Goal: Task Accomplishment & Management: Contribute content

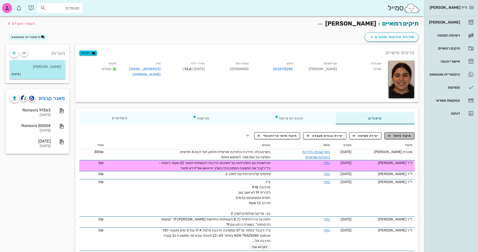
click at [399, 135] on span "תיעוד טיפול" at bounding box center [399, 136] width 23 height 5
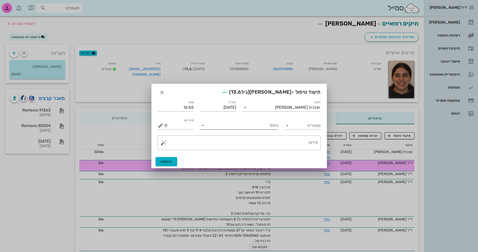
click at [201, 126] on icon at bounding box center [203, 126] width 6 height 6
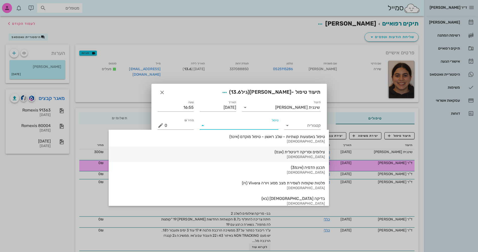
scroll to position [539, 0]
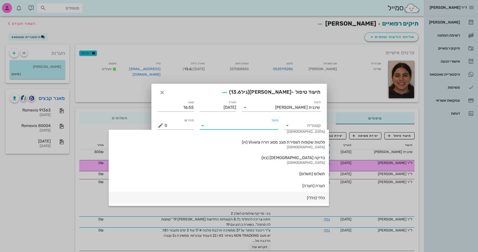
click at [273, 200] on div "כללי (כללי)" at bounding box center [219, 198] width 212 height 5
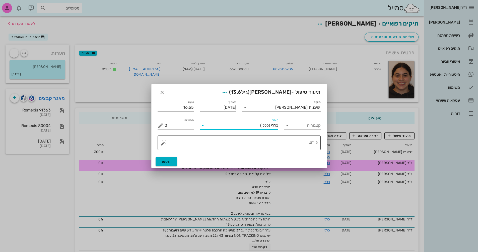
click at [162, 144] on button "button" at bounding box center [164, 143] width 6 height 6
click at [176, 121] on div "[MEDICAL_DATA]" at bounding box center [181, 123] width 41 height 10
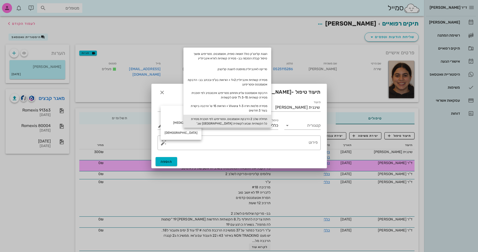
click at [254, 120] on div "תחילת שלב 2 הדבקת אטצמנטס, וסטריפינג לפי תוכנית מסירת כל הקשתיות שבוע לקשתית [G…" at bounding box center [227, 121] width 88 height 13
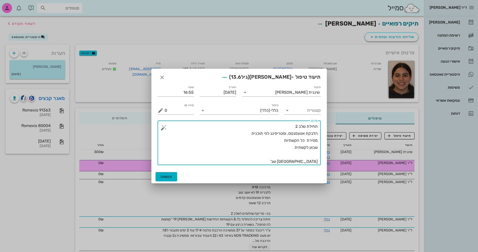
click at [275, 141] on textarea "תחילת שלב 2 הדבקת אטצמנטס, וסטריפינג לפי תוכנית מסירת כל הקשתיות שבוע לקשתית [G…" at bounding box center [241, 144] width 153 height 42
drag, startPoint x: 310, startPoint y: 148, endPoint x: 319, endPoint y: 148, distance: 9.5
click at [319, 148] on div "​ פירוט תחילת שלב 2 הדבקת אטצמנטס, וסטריפינג לפי תוכנית מסירת כל הקשתיות שבוע ל…" at bounding box center [239, 143] width 163 height 45
click at [284, 147] on textarea "תחילת שלב 2 הדבקת אטצמנטס, וסטריפינג לפי תוכנית מסירת כל הקשתיות 7-10 לקשתית [G…" at bounding box center [241, 144] width 153 height 42
click at [309, 162] on textarea "תחילת שלב 2 הדבקת אטצמנטס, וסטריפינג לפי תוכנית מסירת כל הקשתיות 7-10 לקשתית לפ…" at bounding box center [241, 144] width 153 height 42
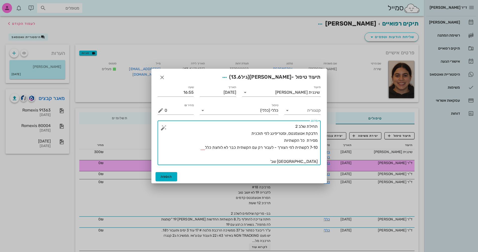
click at [200, 148] on textarea "תחילת שלב 2 הדבקת אטצמנטס, וסטריפינג לפי תוכנית מסירת כל הקשתיות 7-10 לקשתית לפ…" at bounding box center [241, 144] width 153 height 42
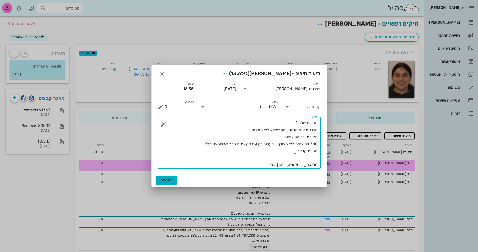
click at [317, 151] on textarea "תחילת שלב 2 הדבקת אטצמנטס, וסטריפינג לפי תוכנית מסירת כל הקשתיות 7-10 לקשתית לפ…" at bounding box center [241, 144] width 153 height 49
click at [307, 151] on textarea "תחילת שלב 2 הדבקת אטצמנטס, וסטריפינג לפי תוכנית מסירת כל הקשתיות 7-10 לקשתית לפ…" at bounding box center [241, 144] width 153 height 49
click at [267, 149] on textarea "תחילת שלב 2 הדבקת אטצמנטס, וסטריפינג לפי תוכנית מסירת כל הקשתיות 7-10 לקשתית לפ…" at bounding box center [241, 144] width 153 height 49
type textarea "תחילת שלב 2 הדבקת אטצמנטס, וסטריפינג לפי תוכנית מסירת כל הקשתיות 7-10 לקשתית לפ…"
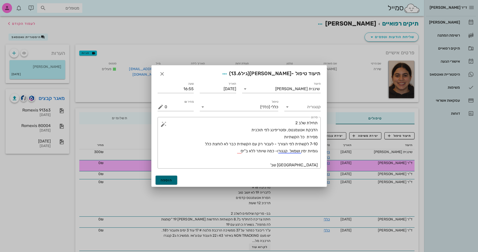
click at [172, 182] on button "הוספה" at bounding box center [167, 180] width 22 height 9
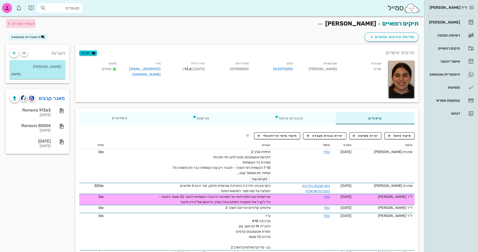
click at [14, 24] on span "לעמוד הקודם" at bounding box center [23, 24] width 23 height 4
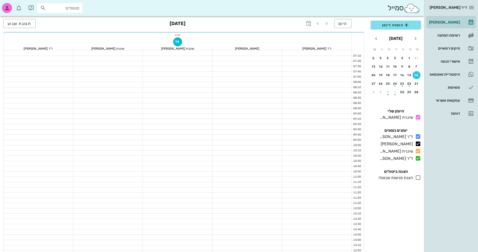
scroll to position [191, 0]
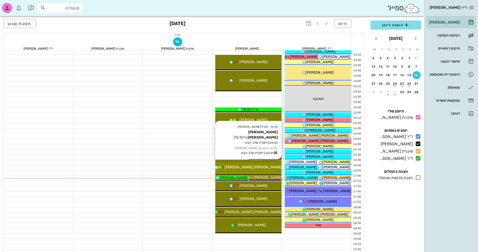
click at [262, 169] on div "[PERSON_NAME] [PERSON_NAME]" at bounding box center [248, 167] width 66 height 5
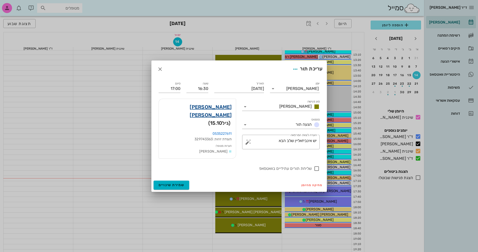
click at [220, 111] on link "[PERSON_NAME] [PERSON_NAME]" at bounding box center [197, 111] width 69 height 16
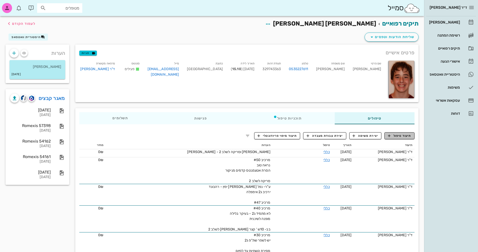
click at [408, 135] on span "תיעוד טיפול" at bounding box center [399, 136] width 23 height 5
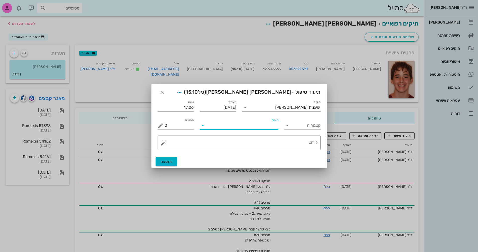
click at [236, 125] on input "טיפול" at bounding box center [243, 126] width 72 height 8
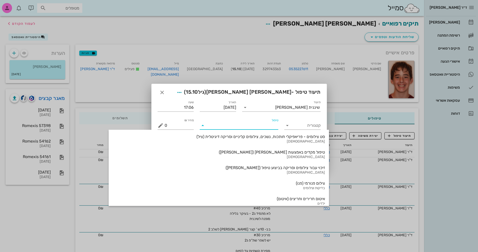
scroll to position [539, 0]
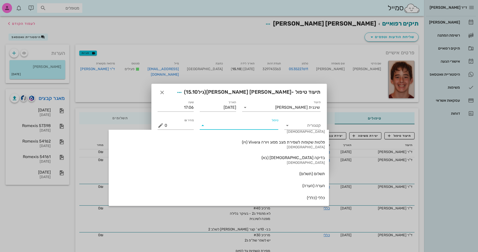
click at [269, 196] on div "כללי (כללי)" at bounding box center [219, 198] width 212 height 5
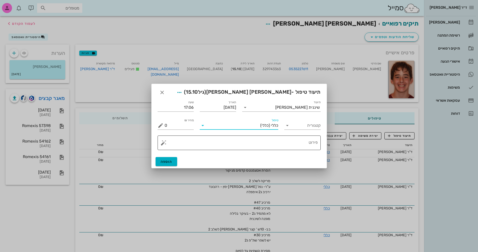
click at [272, 140] on textarea "פירוט" at bounding box center [241, 144] width 153 height 12
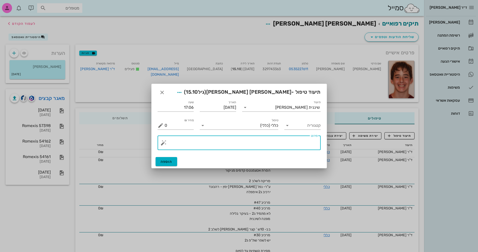
click at [163, 145] on button "button" at bounding box center [164, 143] width 6 height 6
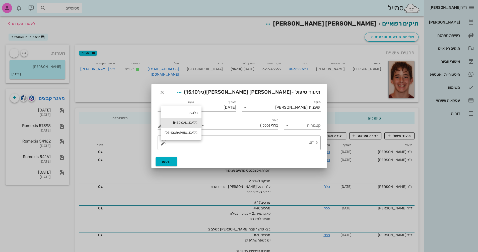
click at [176, 124] on div "[MEDICAL_DATA]" at bounding box center [181, 123] width 41 height 10
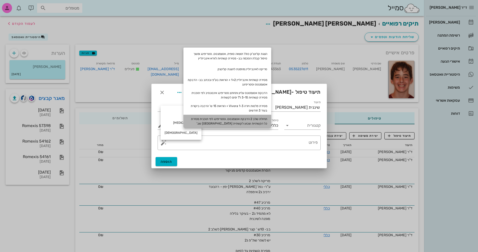
click at [265, 119] on div "תחילת שלב 2 הדבקת אטצמנטס, וסטריפינג לפי תוכנית מסירת כל הקשתיות שבוע לקשתית [G…" at bounding box center [227, 121] width 88 height 13
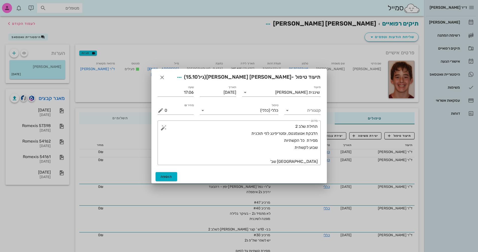
click at [191, 74] on div "תיעוד טיפול - [PERSON_NAME] [PERSON_NAME] (גיל 15.10 )" at bounding box center [239, 77] width 175 height 16
click at [276, 141] on textarea "תחילת שלב 2 הדבקת אטצמנטס, וסטריפינג לפי תוכנית מסירת כל הקשתיות שבוע לקשתית [G…" at bounding box center [241, 144] width 153 height 42
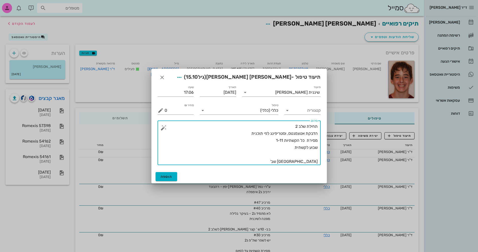
click at [286, 145] on textarea "תחילת שלב 2 הדבקת אטצמנטס, וסטריפינג לפי תוכנית מסירת כל הקשתיות 1-11 שבוע לקשת…" at bounding box center [241, 144] width 153 height 42
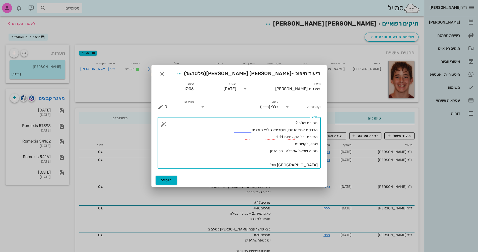
drag, startPoint x: 307, startPoint y: 165, endPoint x: 310, endPoint y: 165, distance: 3.0
click at [310, 165] on textarea "תחילת שלב 2 הדבקת אטצמנטס, וסטריפינג לפי תוכנית מסירת כל הקשתיות 1-11 שבוע לקשת…" at bounding box center [241, 144] width 153 height 49
type textarea "תחילת שלב 2 הדבקת אטצמנטס, וסטריפינג לפי תוכנית מסירת כל הקשתיות 1-11 שבוע לקשת…"
click at [171, 180] on span "הוספה" at bounding box center [167, 180] width 12 height 4
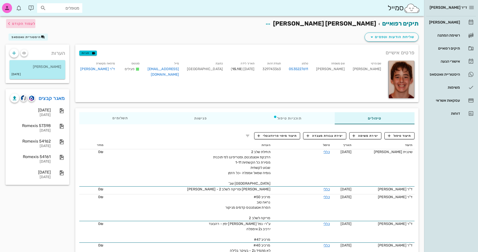
click at [15, 24] on span "לעמוד הקודם" at bounding box center [23, 24] width 23 height 4
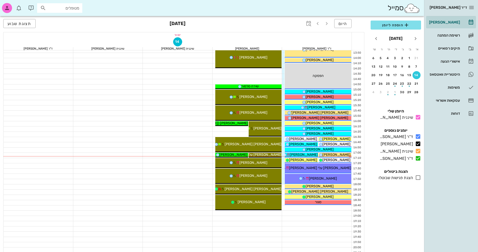
scroll to position [241, 0]
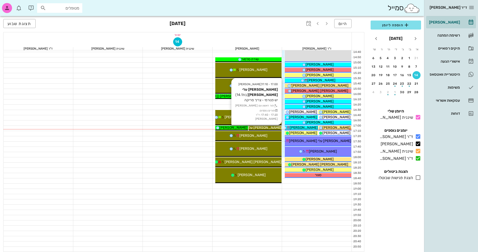
click at [268, 127] on span "[PERSON_NAME] עלי [PERSON_NAME]" at bounding box center [250, 128] width 62 height 4
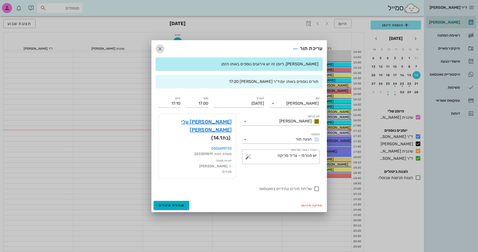
click at [161, 52] on icon "button" at bounding box center [160, 49] width 6 height 6
